Goal: Information Seeking & Learning: Learn about a topic

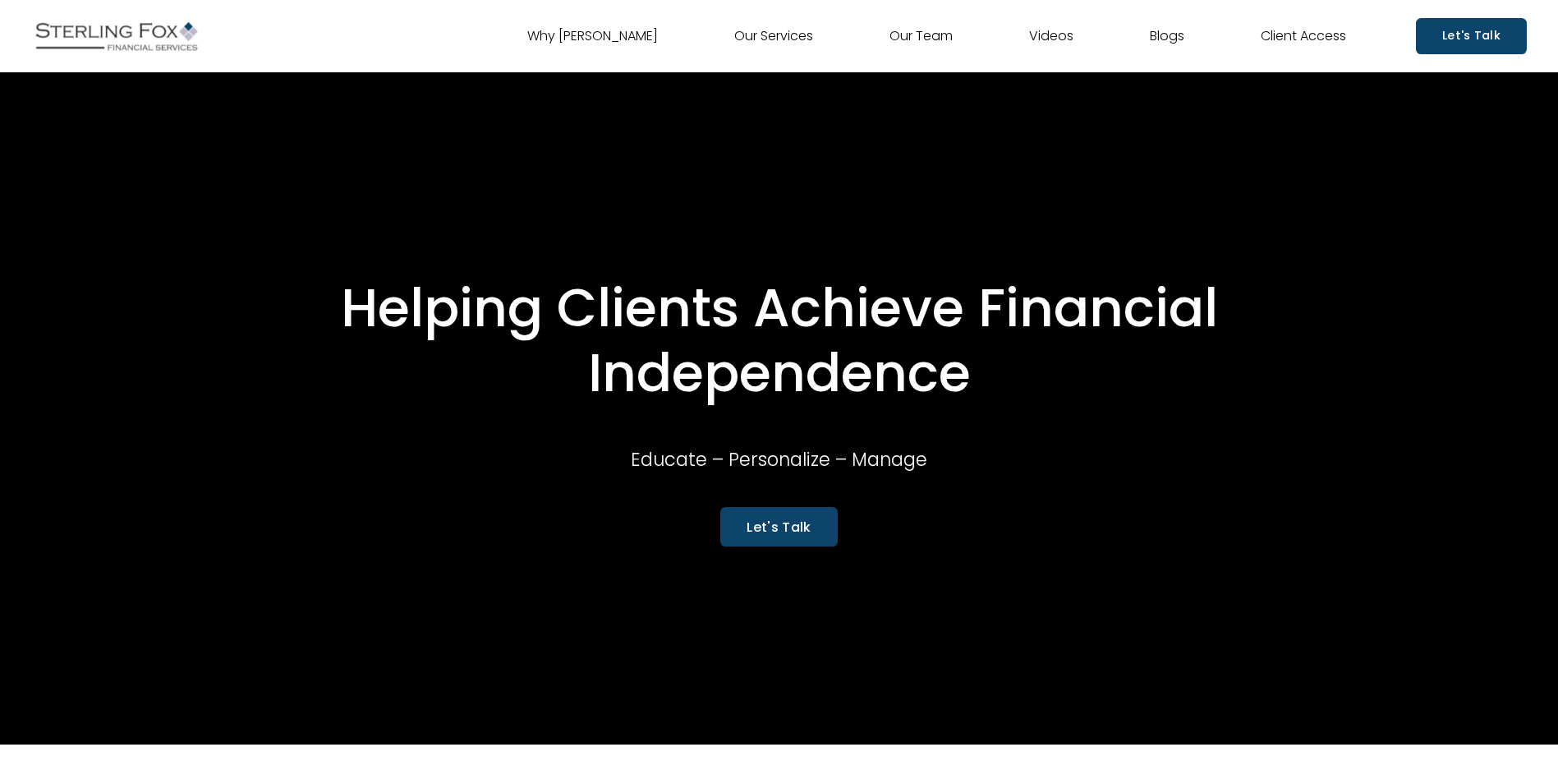
click at [911, 38] on link "Our Team" at bounding box center [921, 35] width 63 height 26
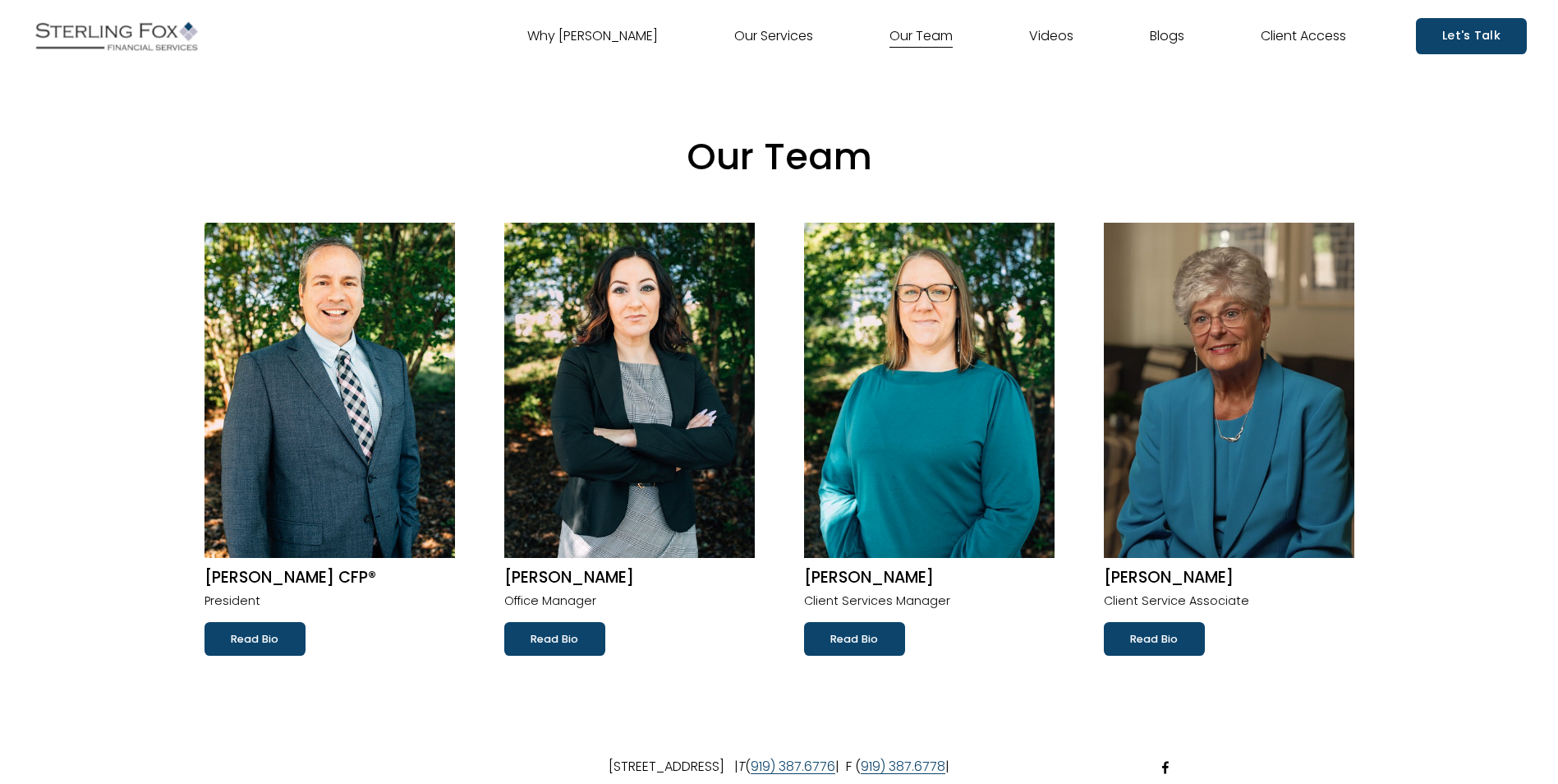
click at [309, 584] on h2 "Robert W. Volpe CFP®" at bounding box center [330, 578] width 251 height 20
click at [771, 55] on div "Why Sterling Fox Our Services Our Team Videos Blogs Client Access" at bounding box center [688, 36] width 1315 height 41
click at [756, 44] on link "Our Services" at bounding box center [774, 35] width 79 height 26
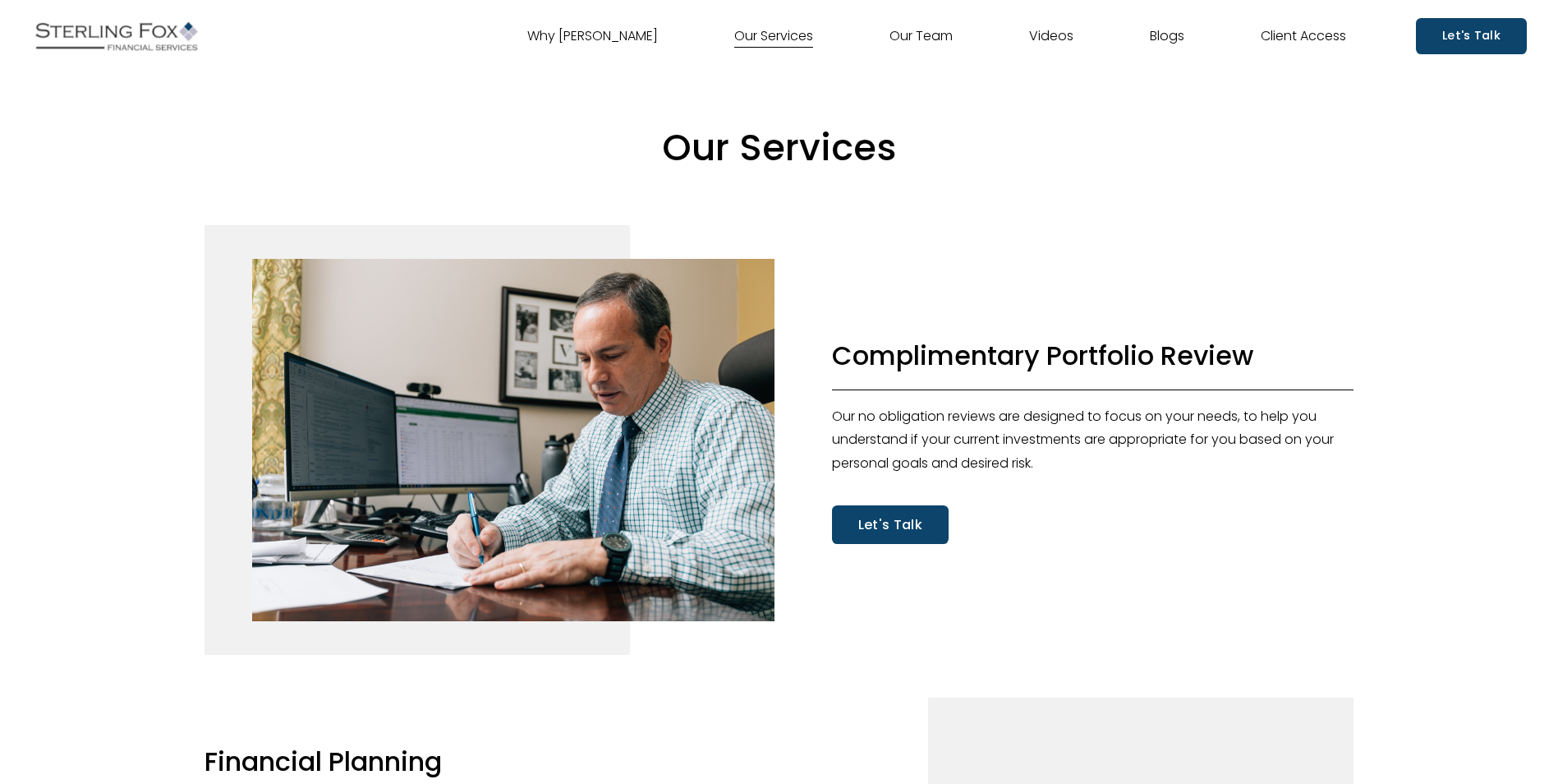
scroll to position [241, 0]
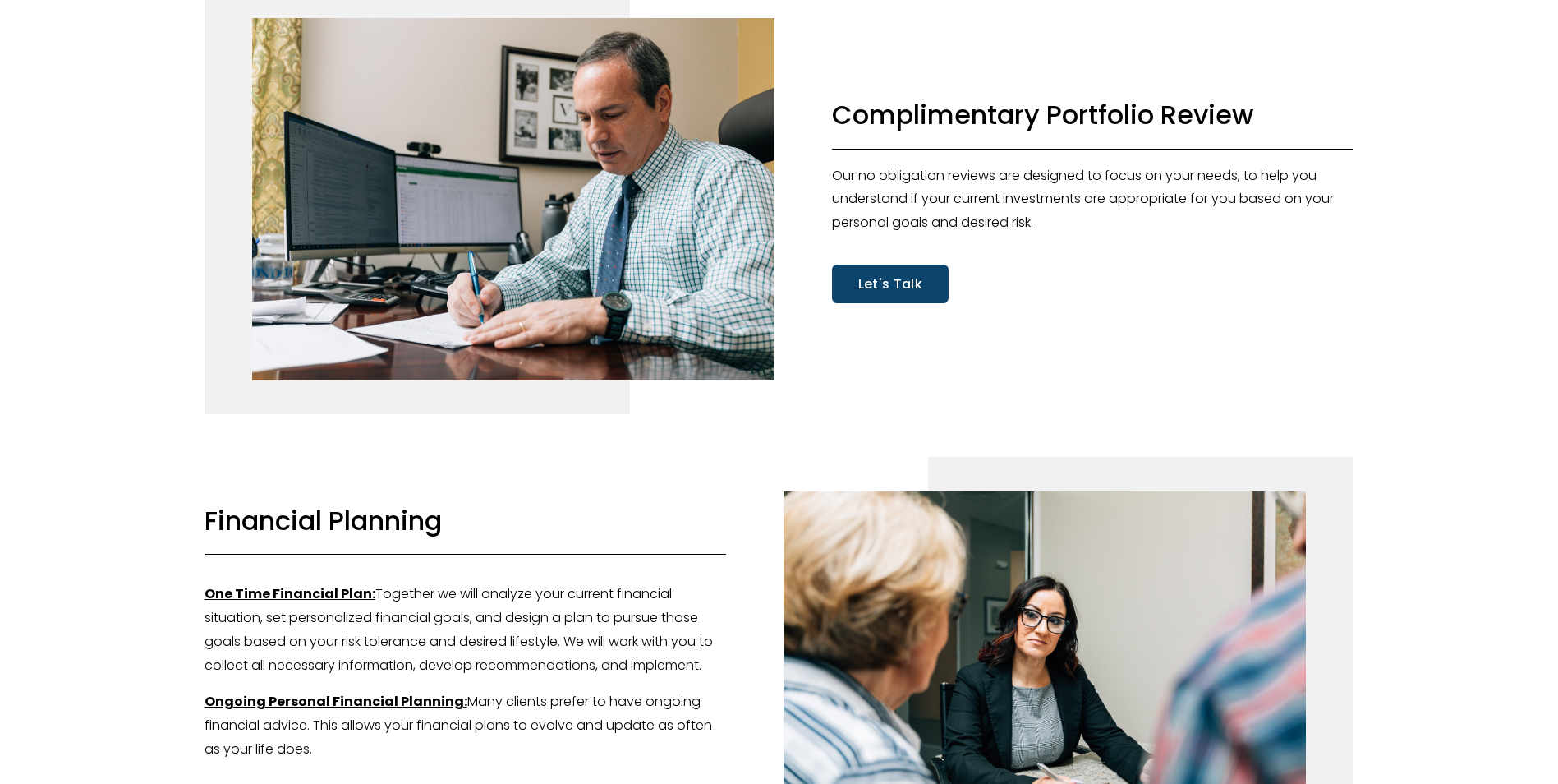
drag, startPoint x: 678, startPoint y: 252, endPoint x: 740, endPoint y: 36, distance: 224.7
click at [740, 36] on div at bounding box center [513, 200] width 522 height 362
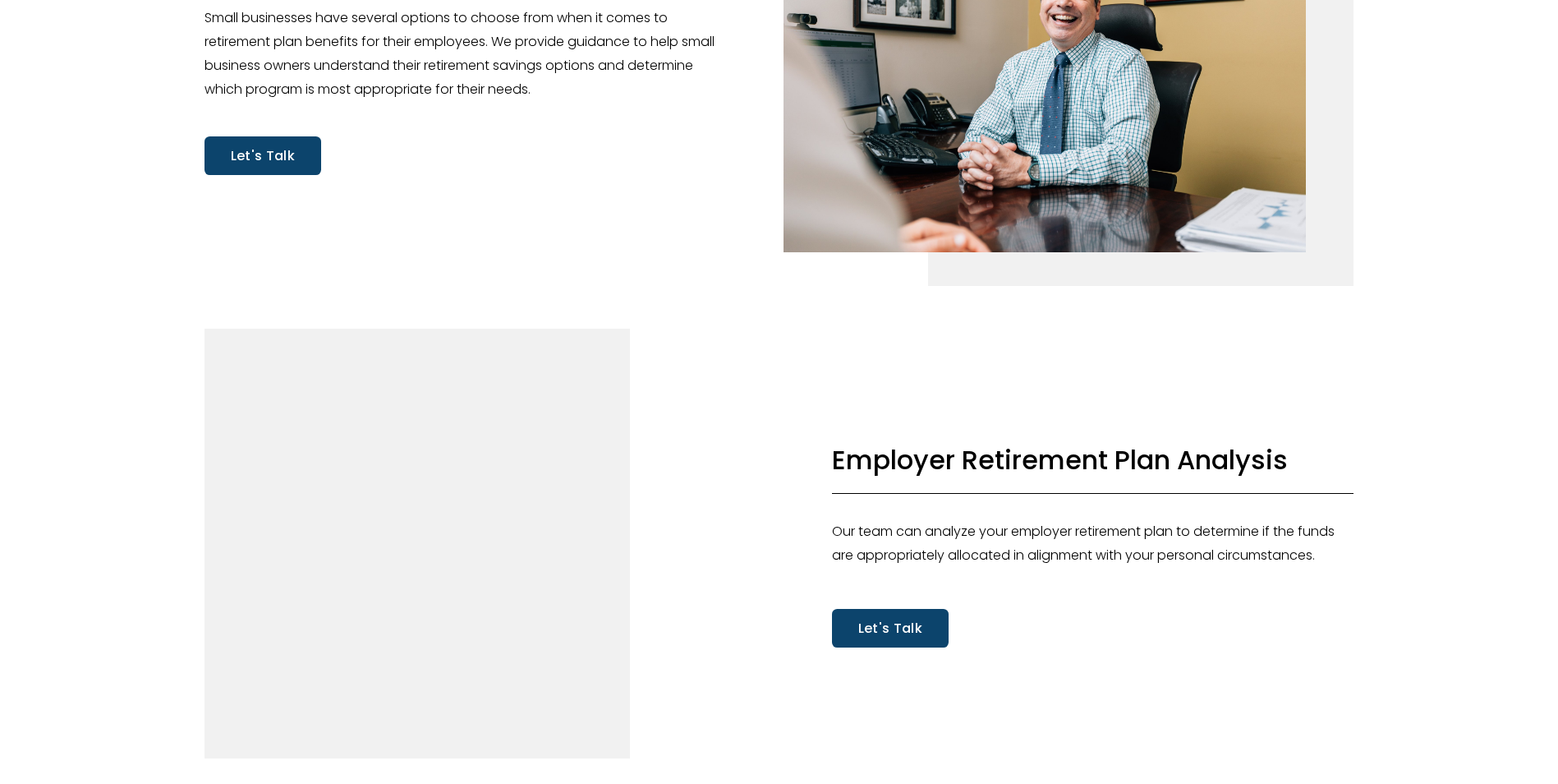
scroll to position [4394, 0]
